Goal: Navigation & Orientation: Find specific page/section

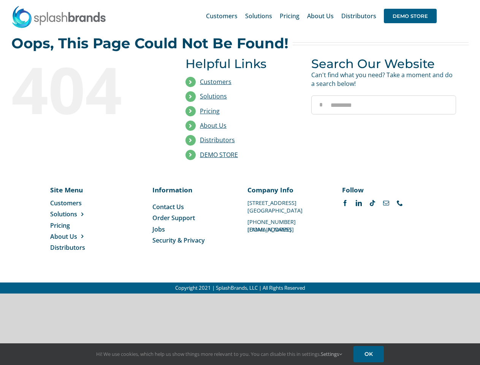
click at [240, 147] on li "Distributors" at bounding box center [242, 140] width 114 height 14
click at [433, 0] on div "Search for: * Customers Solutions Stores New Hire Kits Manufacturing Store Mark…" at bounding box center [239, 16] width 457 height 32
click at [410, 16] on span "DEMO STORE" at bounding box center [410, 16] width 53 height 14
click at [219, 155] on link "DEMO STORE" at bounding box center [219, 154] width 38 height 8
click at [76, 214] on span "Solutions" at bounding box center [63, 214] width 27 height 8
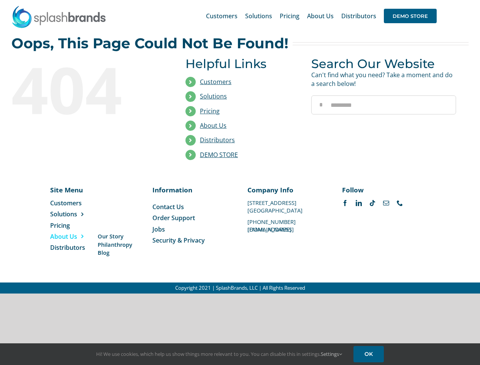
click at [76, 236] on span "About Us" at bounding box center [63, 236] width 27 height 8
click at [331, 354] on link "Settings" at bounding box center [330, 353] width 21 height 7
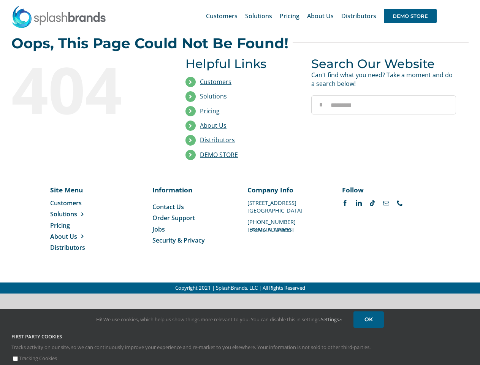
click at [369, 354] on div "First Party Cookies Tracks activity on our site, so we can continuously improve…" at bounding box center [240, 347] width 468 height 29
